Goal: Use online tool/utility: Utilize a website feature to perform a specific function

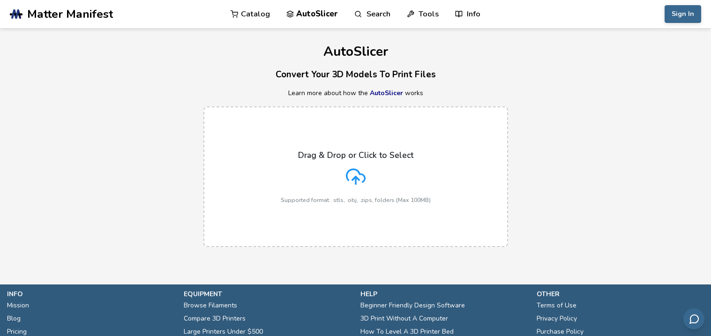
click at [92, 284] on section ".cls-1, .cls-2, .cls-3 { stroke-width: 0px; } .cls-2 { fill: #1d1e56; } .cls-3 …" at bounding box center [355, 168] width 711 height 336
click at [369, 183] on div "Drag & Drop or Click to Select Supported format: .stls, .obj, .zips, folders (M…" at bounding box center [356, 176] width 150 height 53
click at [0, 0] on input "Drag & Drop or Click to Select Supported format: .stls, .obj, .zips, folders (M…" at bounding box center [0, 0] width 0 height 0
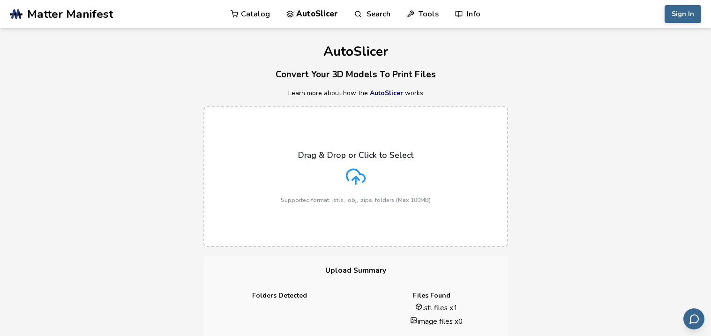
click at [369, 191] on div "Drag & Drop or Click to Select Supported format: .stls, .obj, .zips, folders (M…" at bounding box center [356, 176] width 150 height 53
click at [0, 0] on input "Drag & Drop or Click to Select Supported format: .stls, .obj, .zips, folders (M…" at bounding box center [0, 0] width 0 height 0
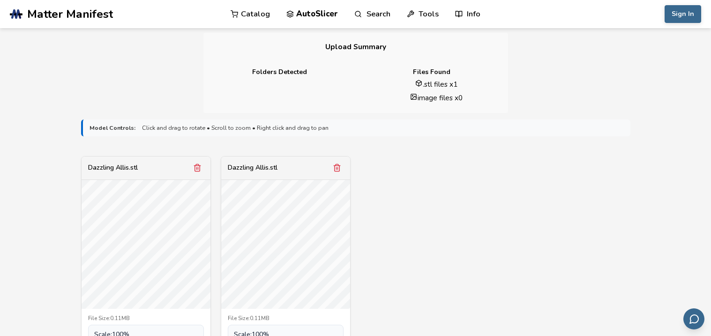
scroll to position [249, 0]
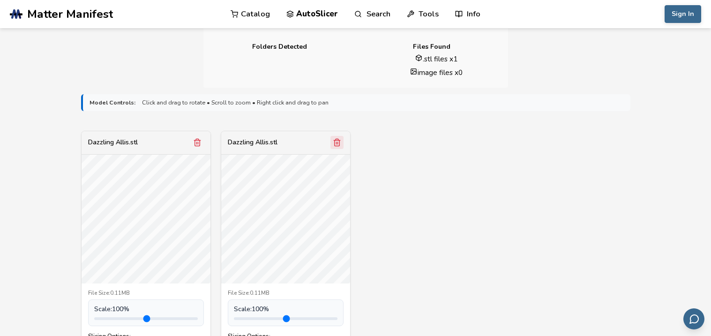
click at [334, 141] on icon "Remove model" at bounding box center [337, 142] width 8 height 8
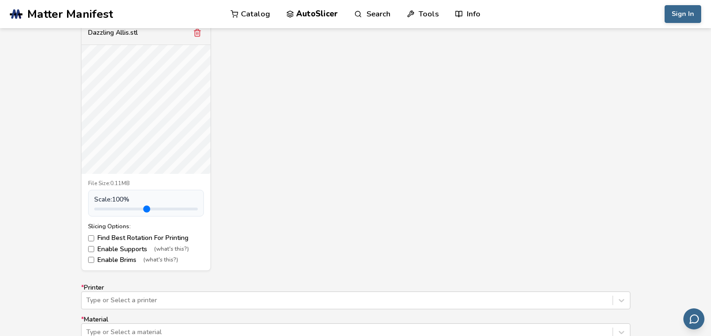
scroll to position [385, 0]
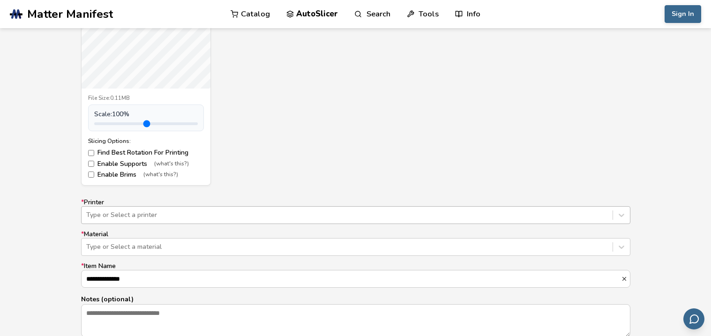
click at [217, 218] on div "Type or Select a printer" at bounding box center [355, 215] width 549 height 18
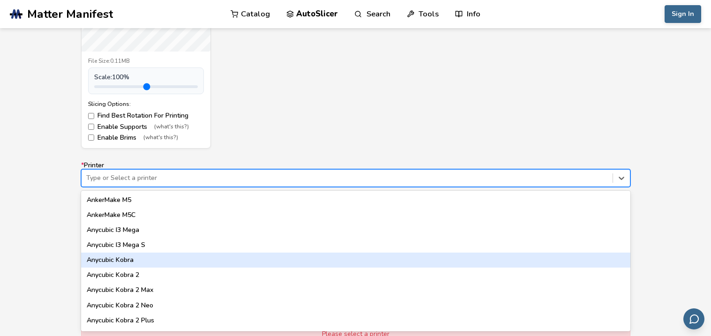
click at [206, 263] on div "Anycubic Kobra" at bounding box center [355, 260] width 549 height 15
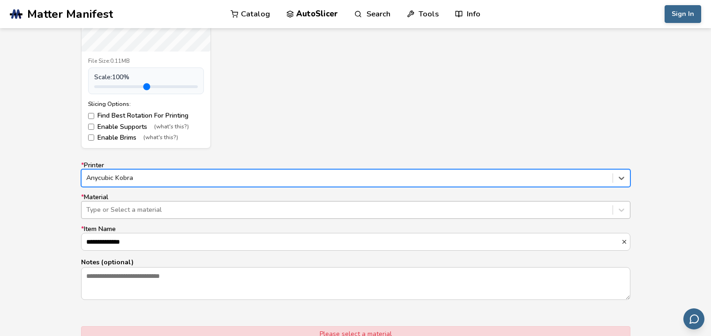
click at [151, 214] on div at bounding box center [347, 209] width 522 height 9
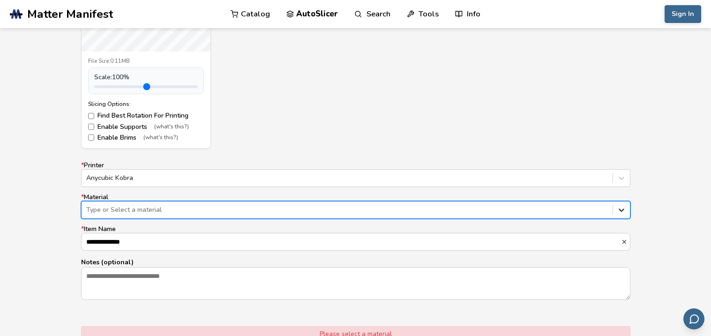
click at [624, 210] on icon at bounding box center [621, 209] width 9 height 9
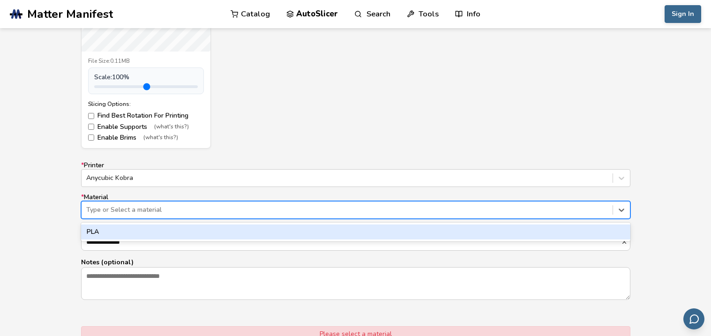
click at [336, 233] on div "PLA" at bounding box center [355, 232] width 549 height 15
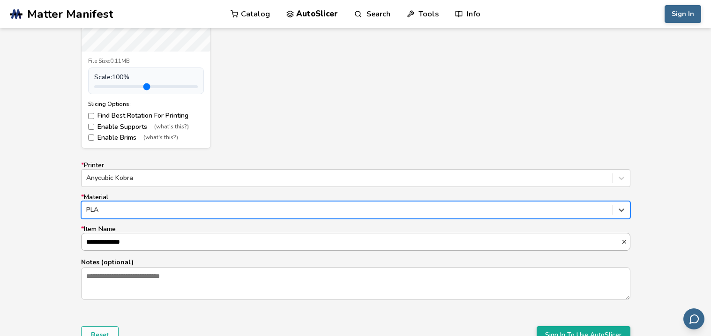
click at [281, 242] on input "**********" at bounding box center [352, 241] width 540 height 17
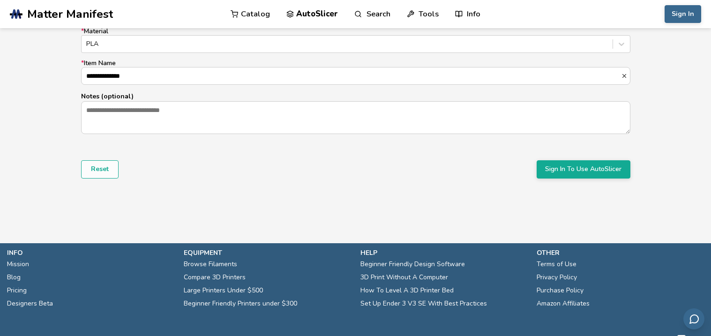
scroll to position [648, 0]
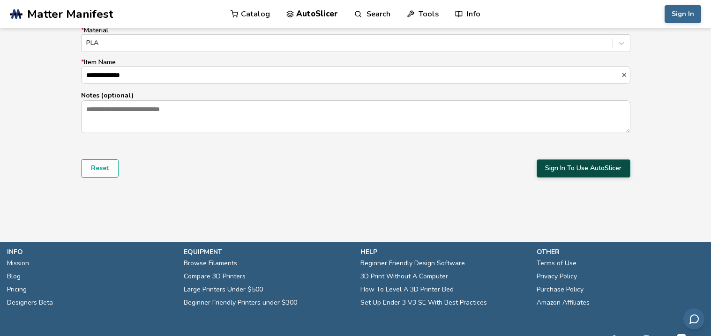
click at [622, 172] on button "Sign In To Use AutoSlicer" at bounding box center [584, 168] width 94 height 18
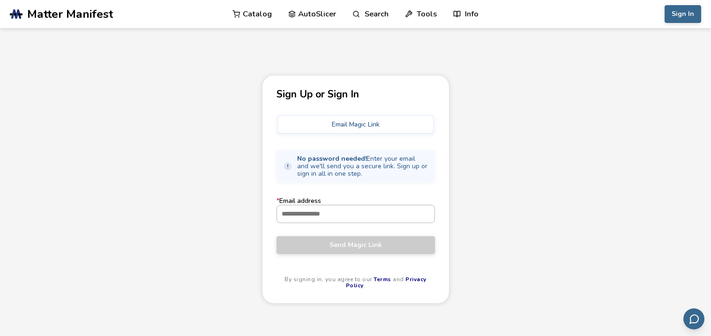
click at [328, 218] on input "* Email address" at bounding box center [355, 213] width 157 height 17
type input "**********"
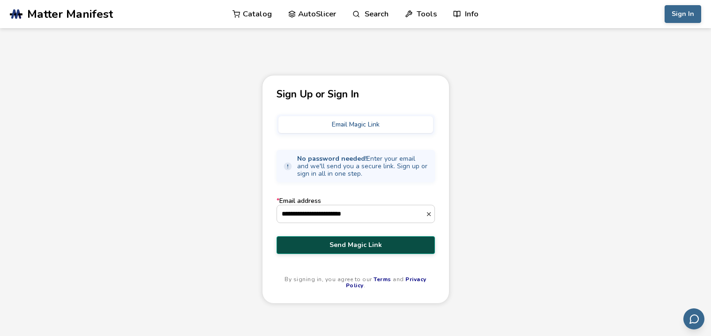
click at [352, 241] on span "Send Magic Link" at bounding box center [356, 244] width 144 height 7
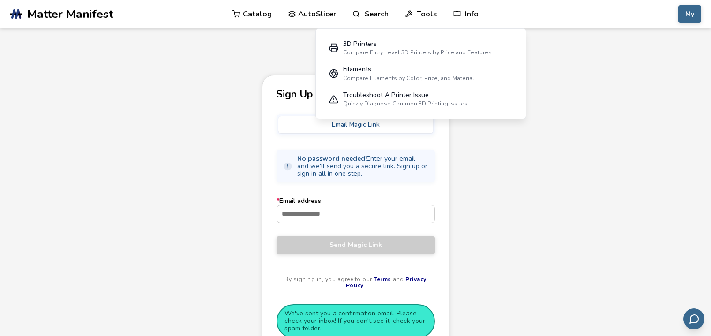
click at [534, 236] on div "Sign Up or Sign In Email Magic Link No password needed! Enter your email and we…" at bounding box center [355, 230] width 711 height 310
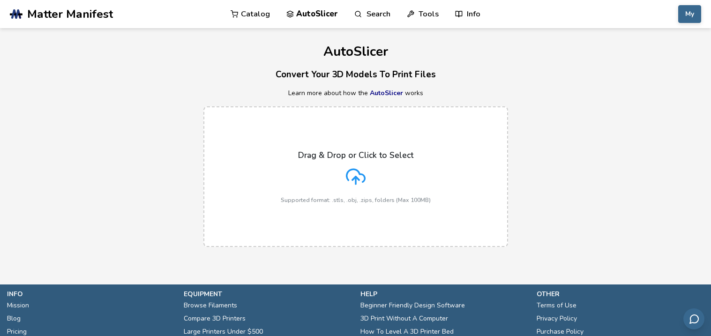
scroll to position [76, 0]
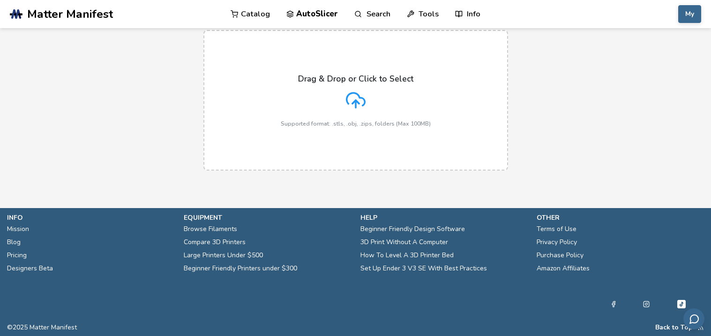
click at [307, 107] on div "Drag & Drop or Click to Select Supported format: .stls, .obj, .zips, folders (M…" at bounding box center [356, 100] width 150 height 53
click at [0, 0] on input "Drag & Drop or Click to Select Supported format: .stls, .obj, .zips, folders (M…" at bounding box center [0, 0] width 0 height 0
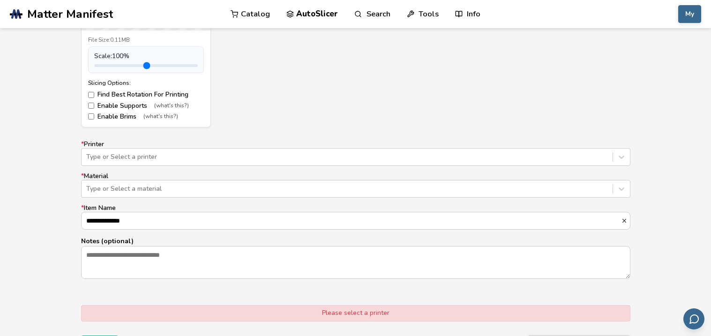
scroll to position [448, 0]
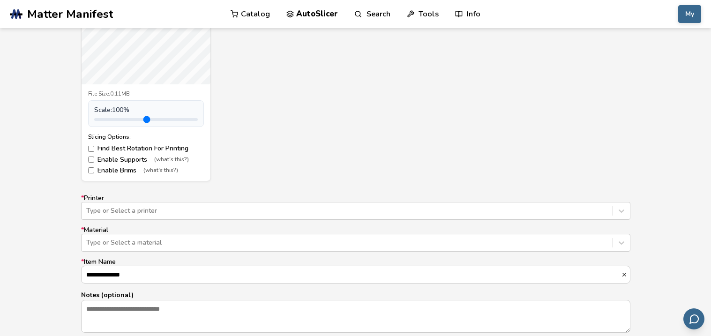
click at [267, 184] on form "**********" at bounding box center [356, 150] width 562 height 525
click at [273, 198] on label "* Printer Type or Select a printer" at bounding box center [355, 207] width 549 height 25
click at [286, 203] on div "Type or Select a printer" at bounding box center [355, 211] width 549 height 18
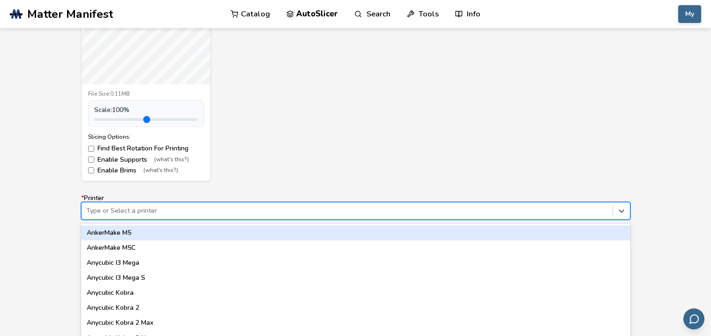
scroll to position [481, 0]
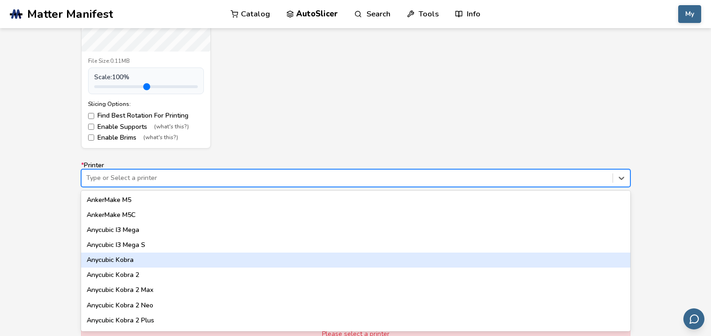
click at [203, 262] on div "Anycubic Kobra" at bounding box center [355, 260] width 549 height 15
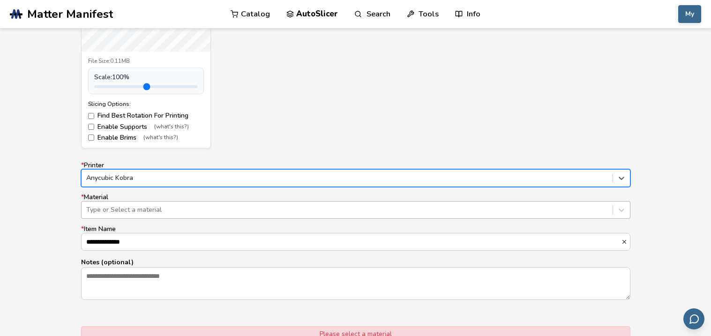
click at [152, 210] on div at bounding box center [347, 209] width 522 height 9
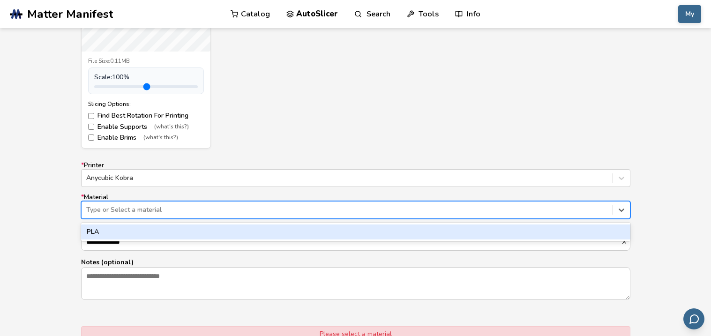
click at [150, 236] on div "PLA" at bounding box center [355, 232] width 549 height 15
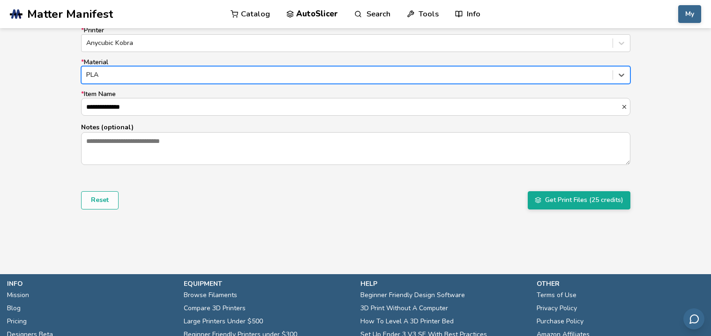
scroll to position [683, 0]
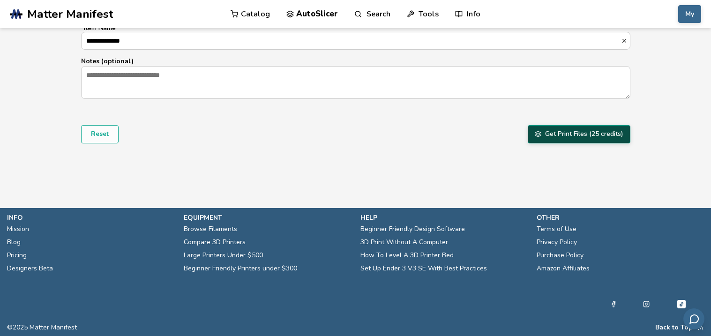
click at [600, 133] on button "Get Print Files (25 credits)" at bounding box center [579, 134] width 103 height 18
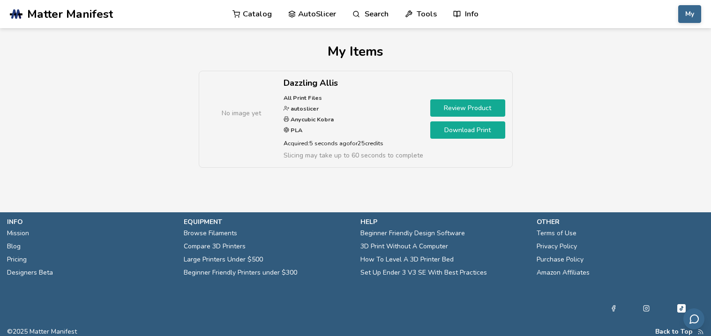
click at [467, 114] on link "Review Product" at bounding box center [467, 107] width 75 height 17
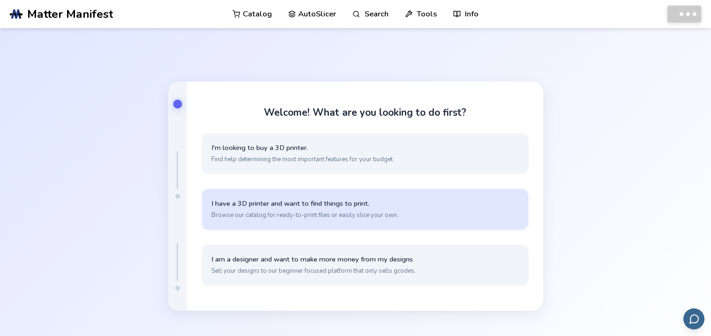
click at [359, 203] on span "I have a 3D printer and want to find things to print." at bounding box center [364, 203] width 307 height 9
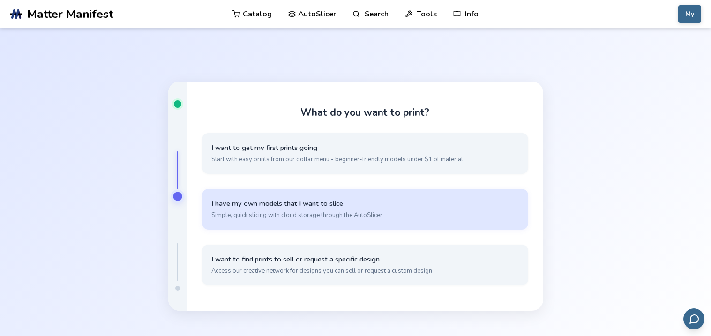
click at [359, 203] on span "I have my own models that I want to slice" at bounding box center [364, 203] width 307 height 9
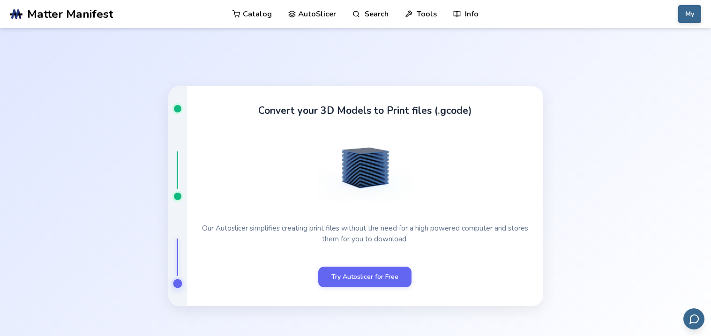
click at [388, 266] on div "Convert your 3D Models to Print files (.gcode) Our Autoslicer simplifies creati…" at bounding box center [365, 196] width 356 height 220
click at [390, 277] on link "Try Autoslicer for Free" at bounding box center [364, 276] width 93 height 21
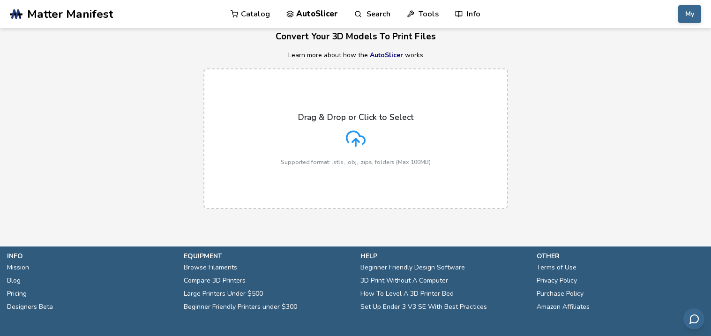
scroll to position [69, 0]
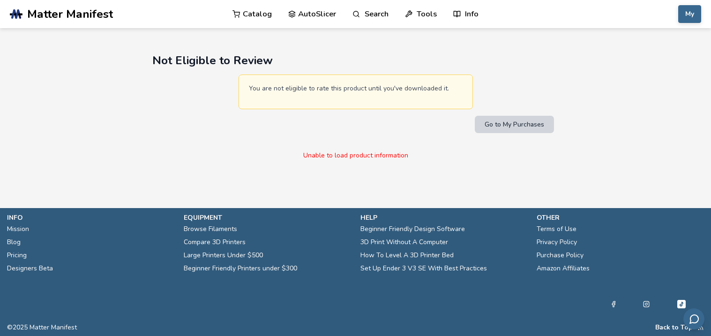
click at [522, 133] on button "Go to My Purchases" at bounding box center [514, 124] width 79 height 17
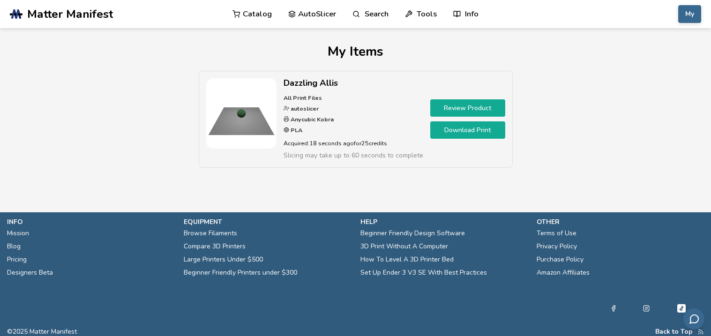
click at [484, 132] on link "Download Print" at bounding box center [467, 129] width 75 height 17
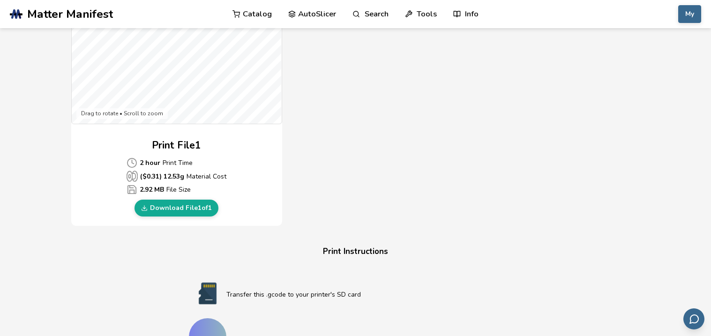
scroll to position [359, 0]
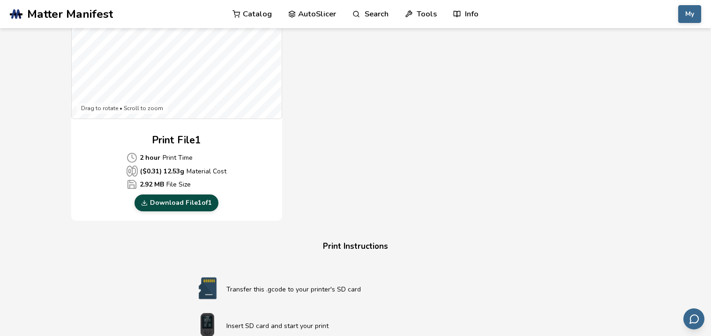
click at [194, 203] on link "Download File 1 of 1" at bounding box center [177, 203] width 84 height 17
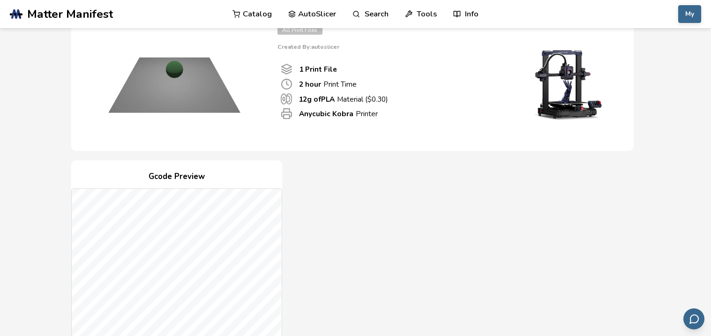
scroll to position [75, 0]
